Goal: Task Accomplishment & Management: Use online tool/utility

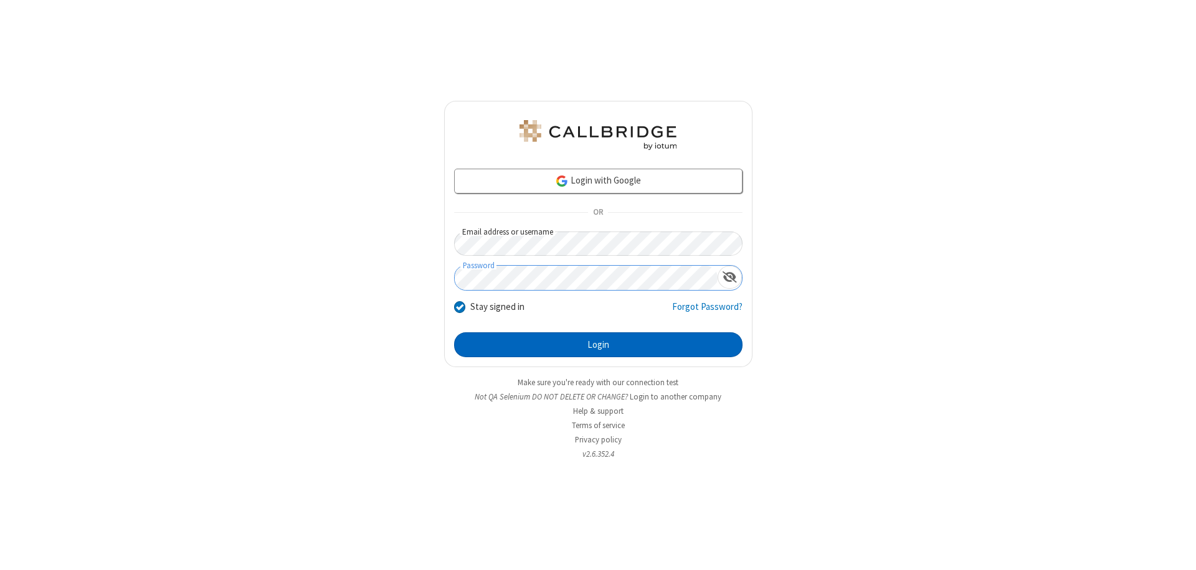
click at [598, 345] on button "Login" at bounding box center [598, 345] width 288 height 25
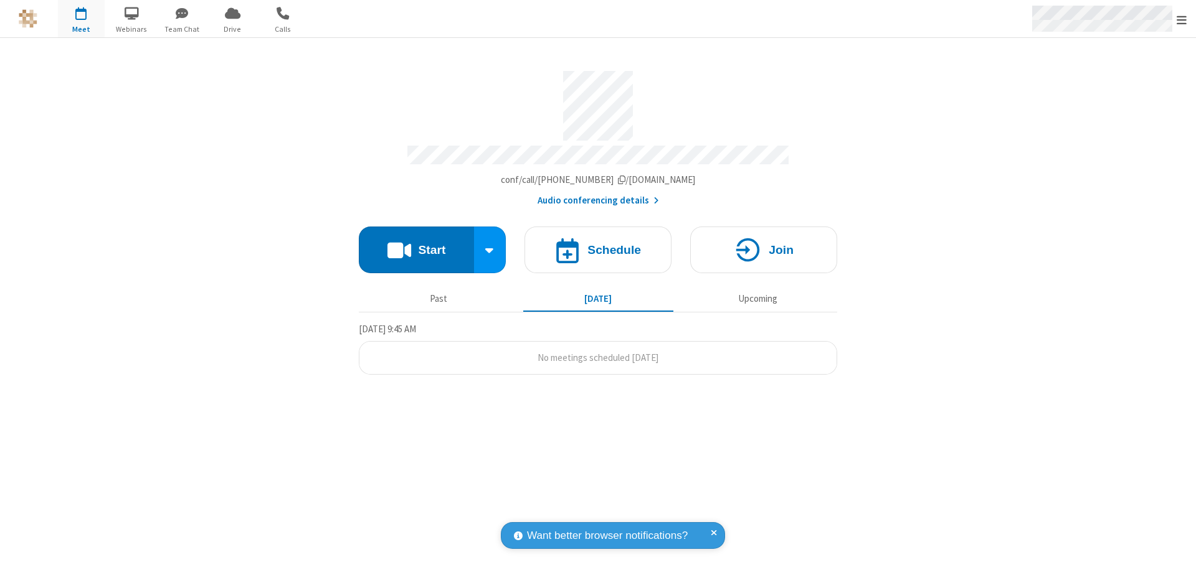
click at [1181, 19] on span "Open menu" at bounding box center [1181, 20] width 10 height 12
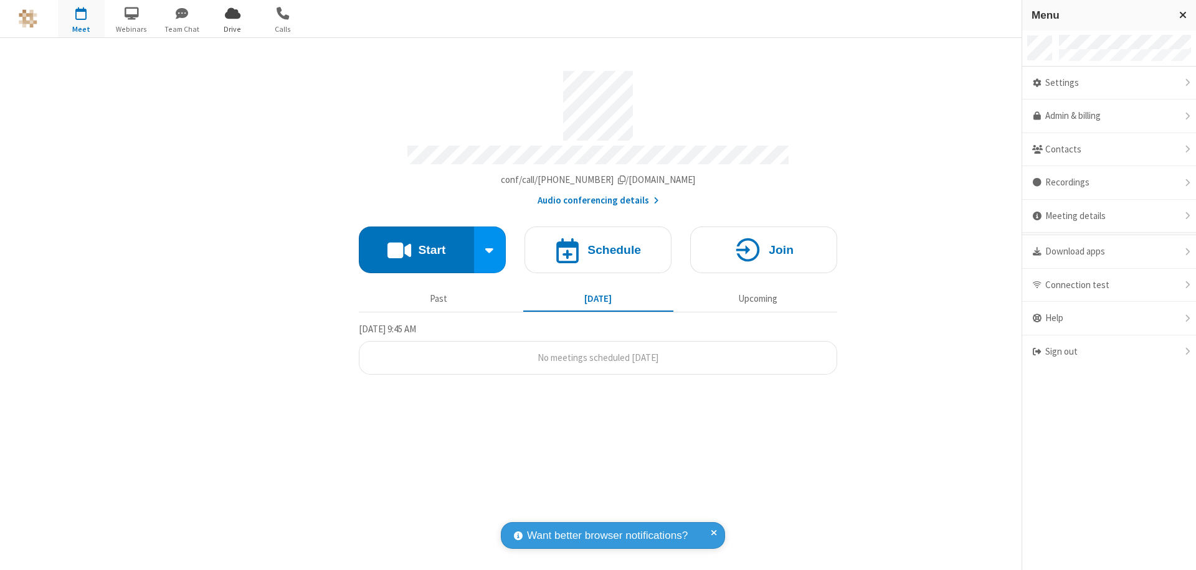
click at [232, 29] on span "Drive" at bounding box center [232, 29] width 47 height 11
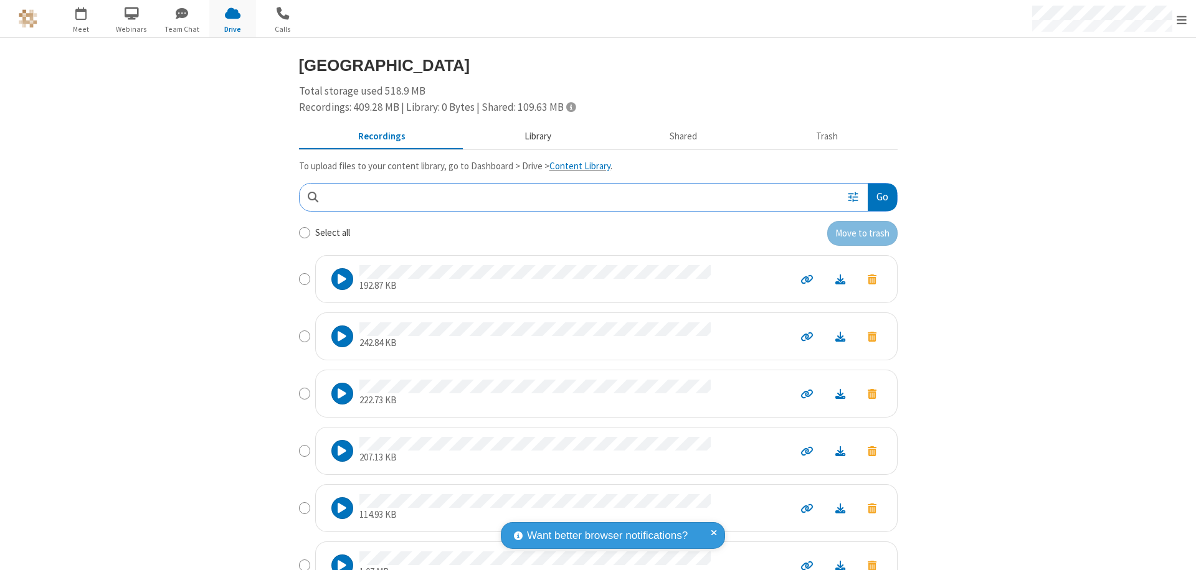
click at [531, 136] on button "Library" at bounding box center [538, 137] width 146 height 24
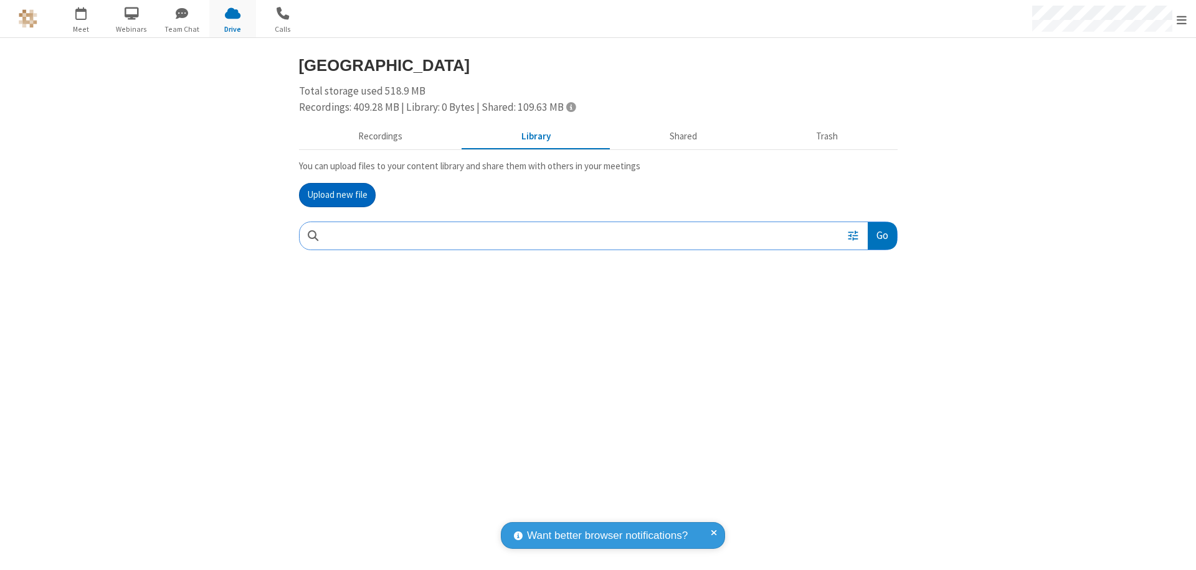
click at [337, 195] on button "Upload new file" at bounding box center [337, 195] width 77 height 25
